Goal: Information Seeking & Learning: Check status

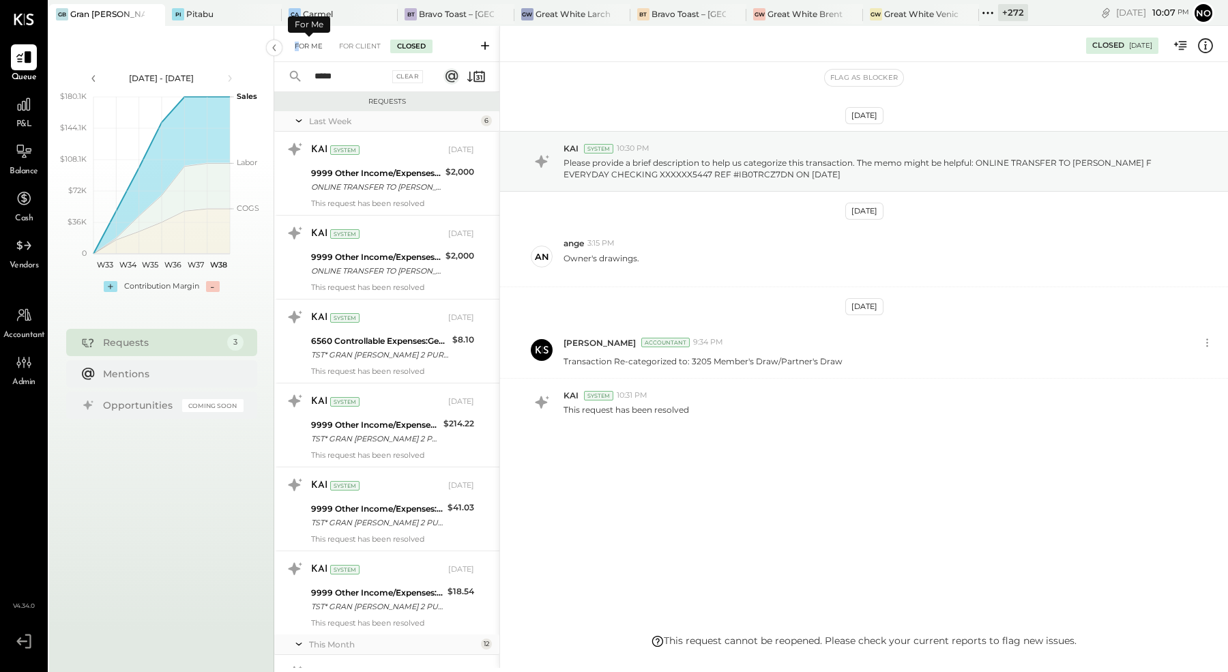
click at [298, 41] on div "For Me" at bounding box center [309, 47] width 42 height 14
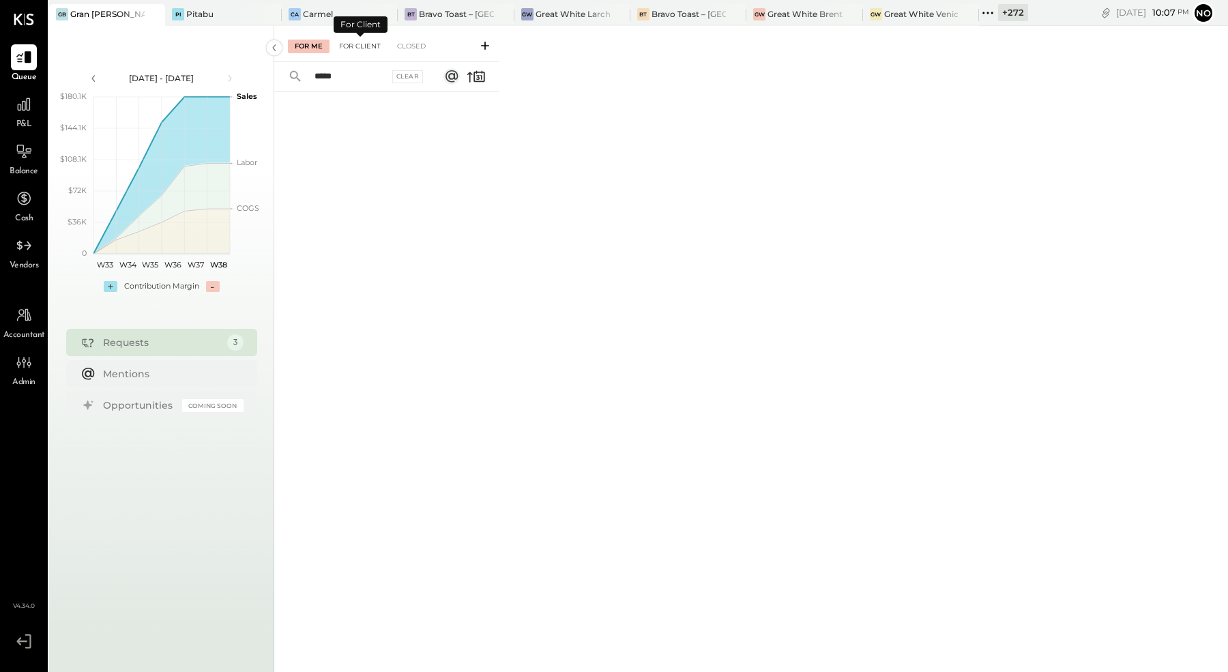
click at [363, 40] on div "For Client" at bounding box center [359, 47] width 55 height 14
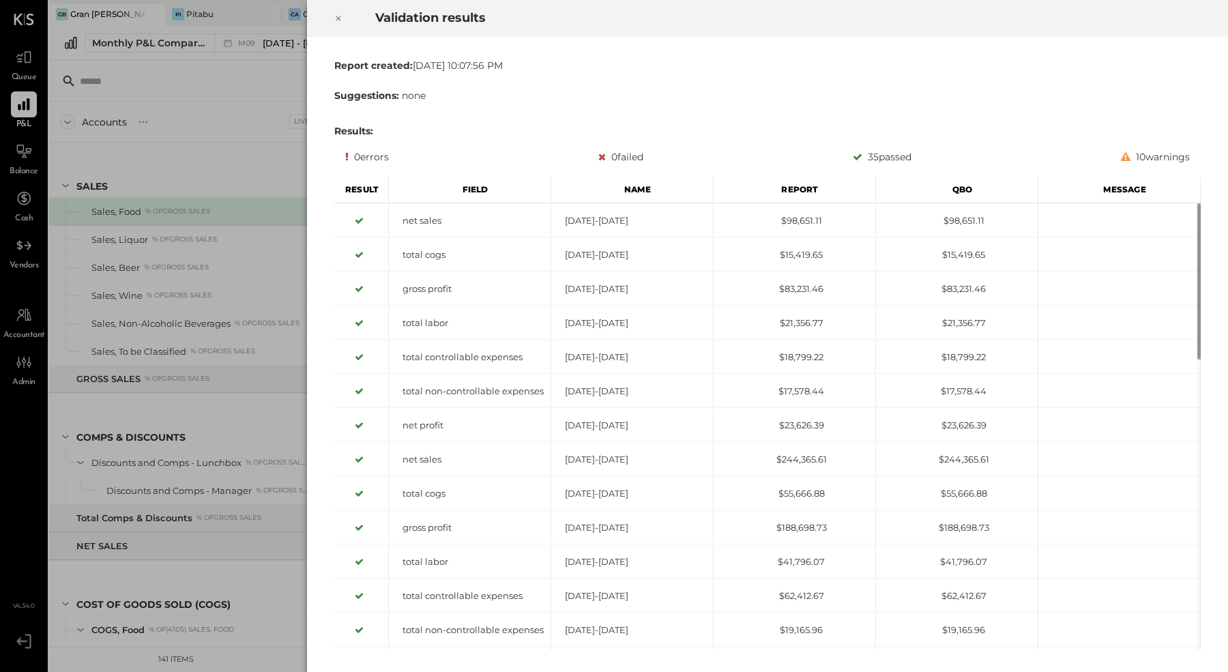
click at [342, 16] on icon at bounding box center [338, 18] width 8 height 16
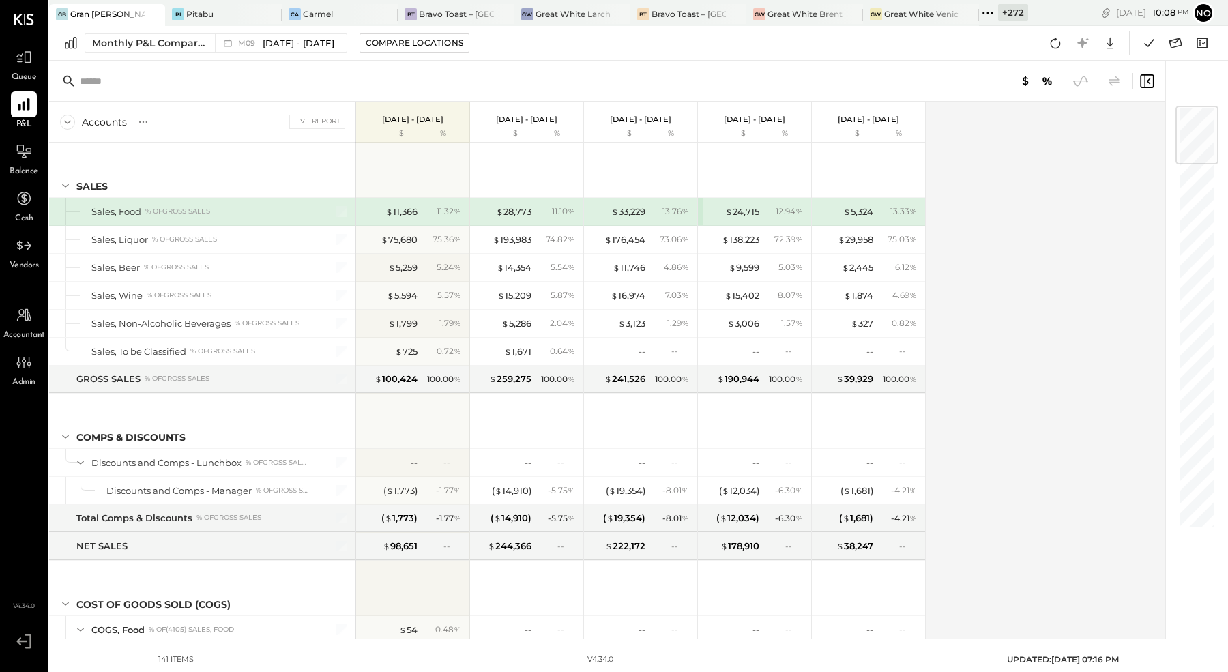
click at [1039, 179] on div "Accounts S % GL Live Report Sep 1 - 30, 2025 $ % Aug 1 - 31, 2025 $ % Jul 1 - 3…" at bounding box center [608, 370] width 1119 height 537
